Goal: Navigation & Orientation: Find specific page/section

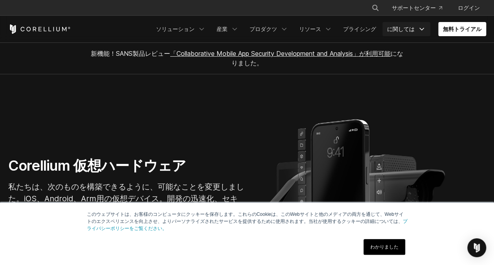
click at [407, 31] on font "に関しては" at bounding box center [401, 29] width 28 height 8
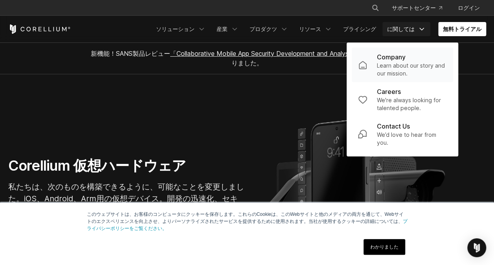
click at [406, 56] on p "Company" at bounding box center [391, 56] width 29 height 9
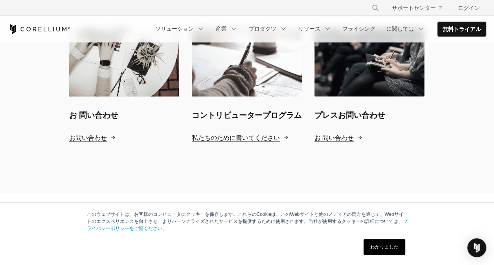
scroll to position [905, 0]
